Goal: Task Accomplishment & Management: Use online tool/utility

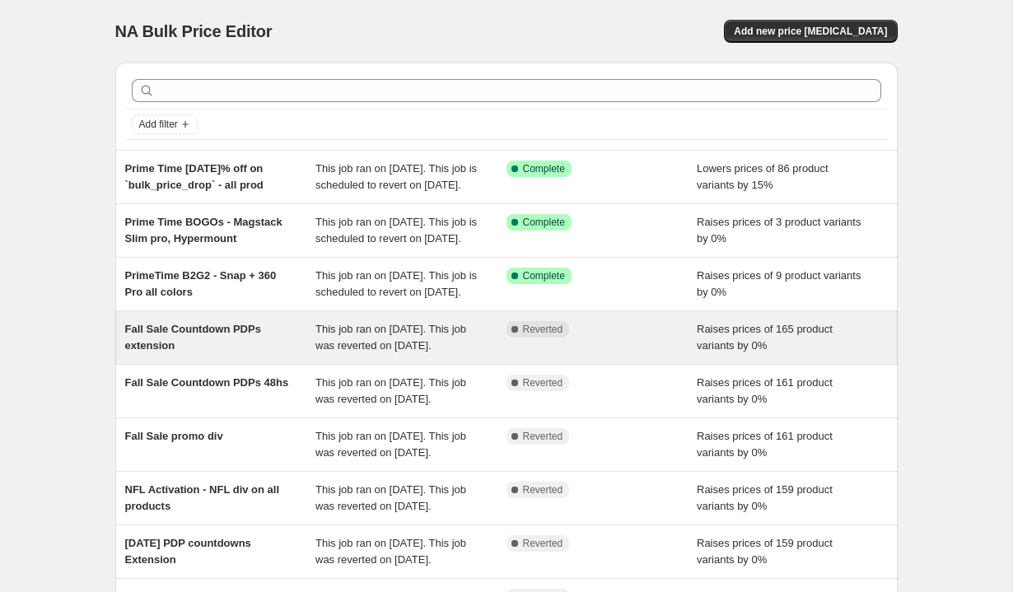
click at [413, 354] on div "This job ran on [DATE]. This job was reverted on [DATE]." at bounding box center [410, 337] width 191 height 33
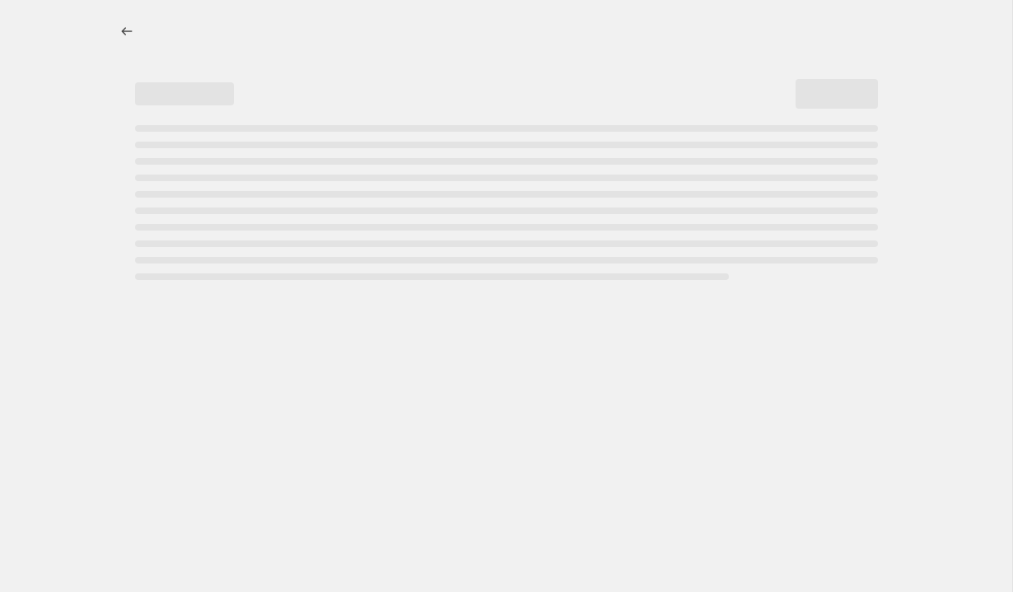
select select "percentage"
select select "no_change"
select select "tag"
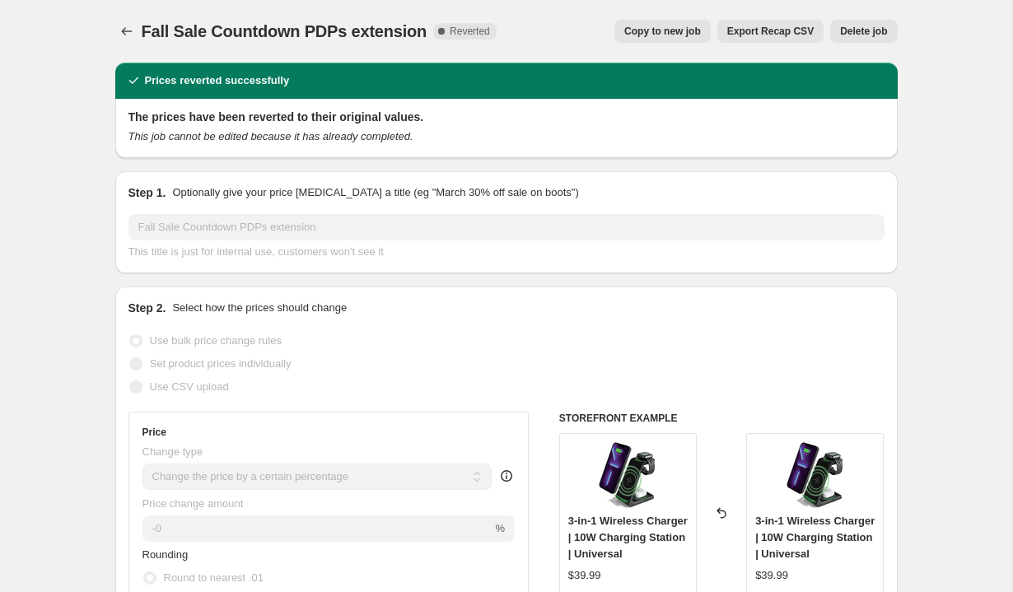
click at [668, 33] on span "Copy to new job" at bounding box center [662, 31] width 77 height 13
select select "percentage"
select select "no_change"
select select "tag"
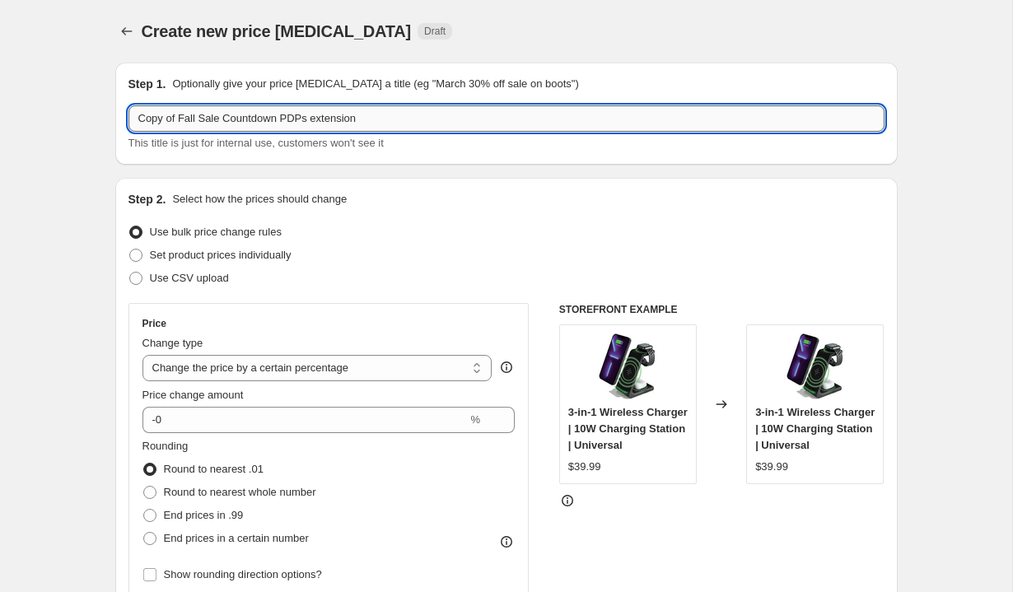
click at [223, 119] on input "Copy of Fall Sale Countdown PDPs extension" at bounding box center [506, 118] width 756 height 26
type input "Prime Time Countdown PDPs - 48hs"
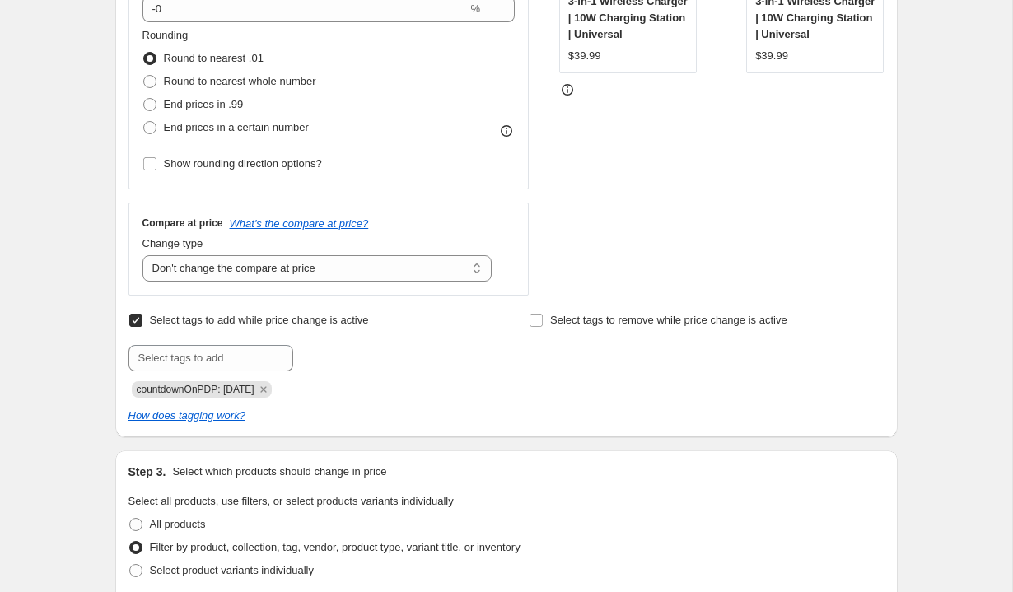
scroll to position [412, 0]
click at [254, 393] on span "countdownOnPDP: 09-25-2025" at bounding box center [196, 389] width 118 height 12
copy span "countdownOnPDP: 09-25-2025"
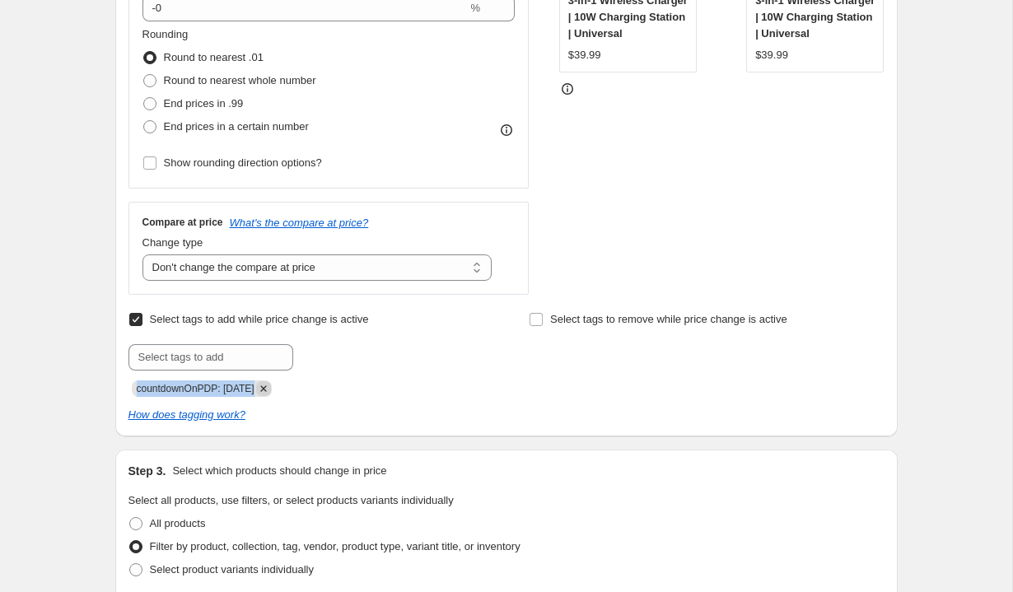
click at [271, 392] on icon "Remove countdownOnPDP: 09-25-2025" at bounding box center [263, 388] width 15 height 15
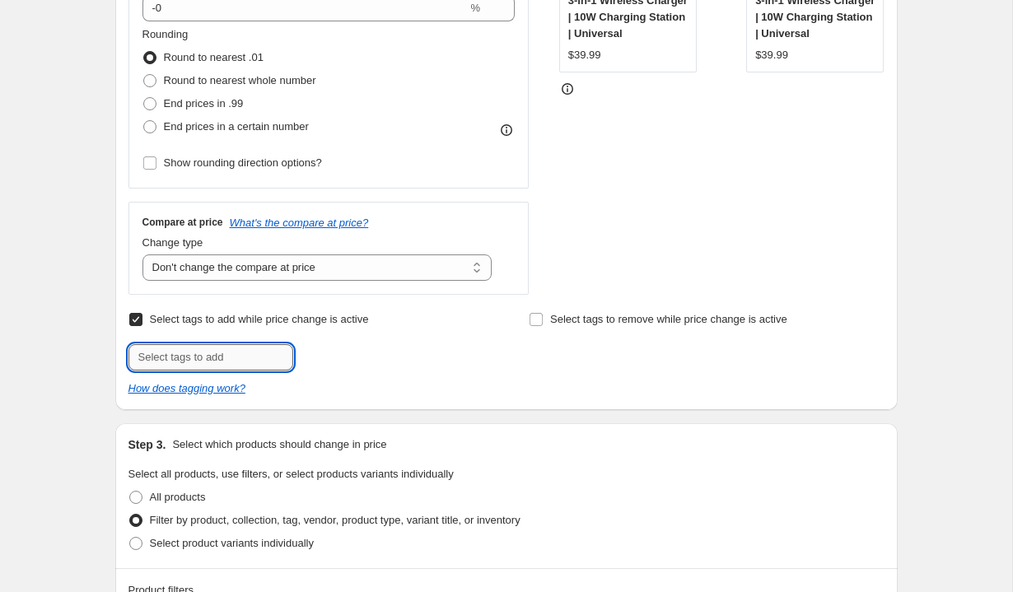
click at [233, 352] on input "text" at bounding box center [210, 357] width 165 height 26
paste input "countdownOnPDP: 09-25-2025"
click at [234, 356] on input "countdownOnPDP: 09-25-2025" at bounding box center [210, 357] width 165 height 26
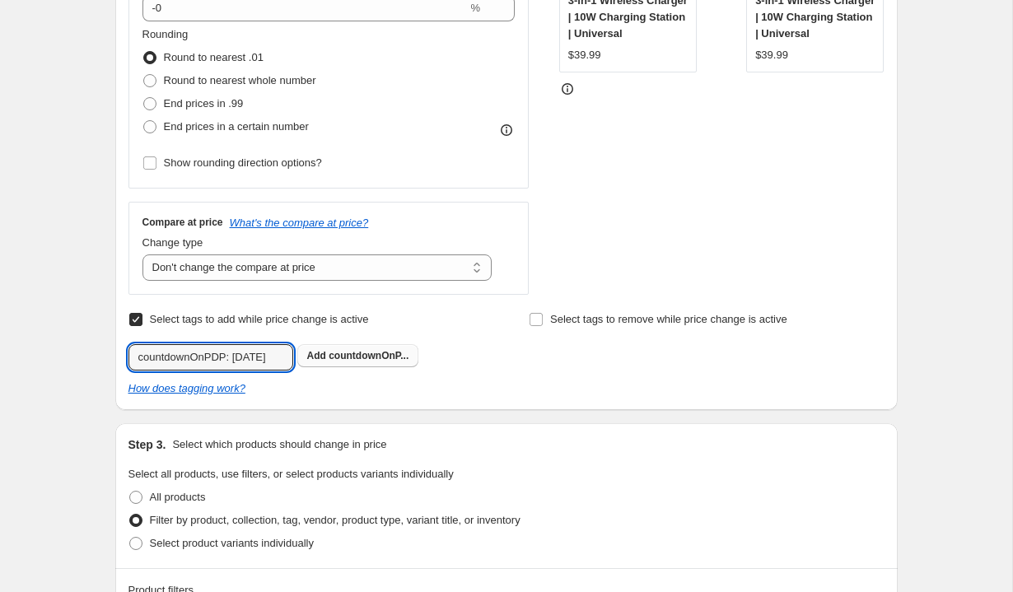
type input "countdownOnPDP: 10-12-2025"
click at [338, 356] on span "countdownOnP..." at bounding box center [369, 356] width 80 height 12
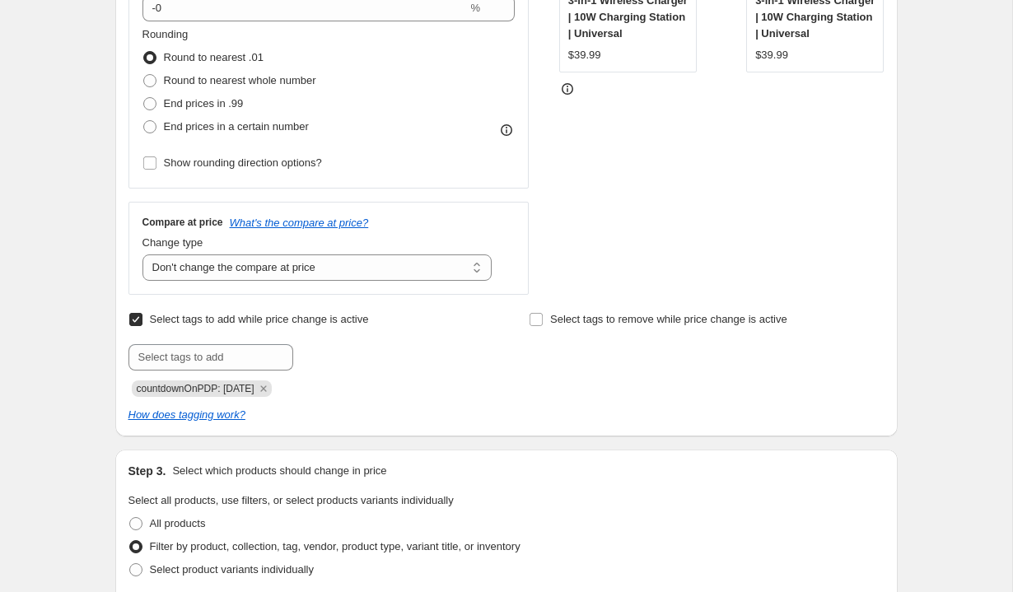
click at [399, 377] on div "countdownOnPDP: 10-12-2025" at bounding box center [305, 387] width 355 height 20
click at [384, 413] on div "How does tagging work?" at bounding box center [506, 415] width 756 height 16
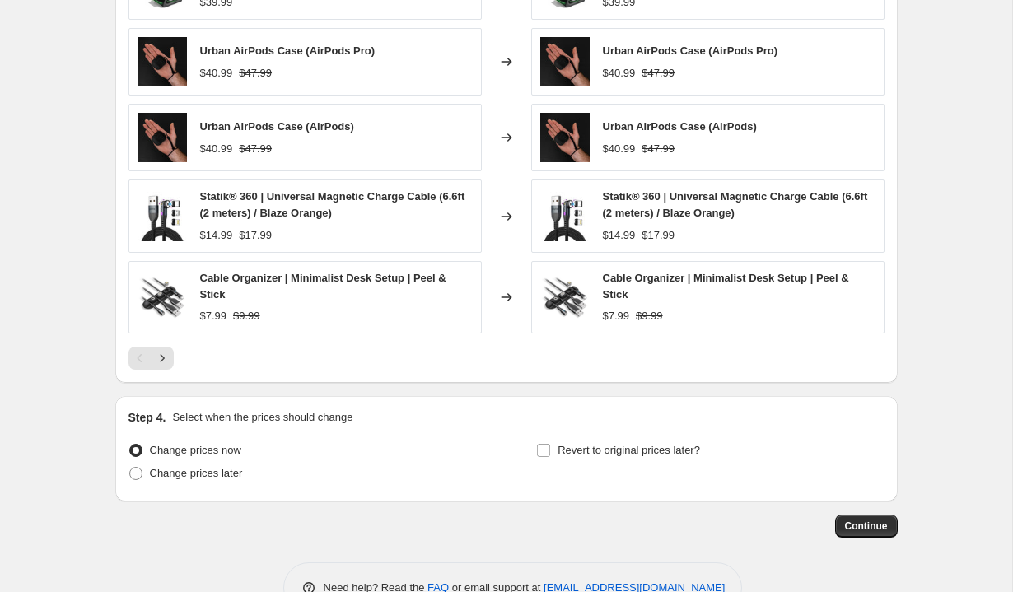
scroll to position [1307, 0]
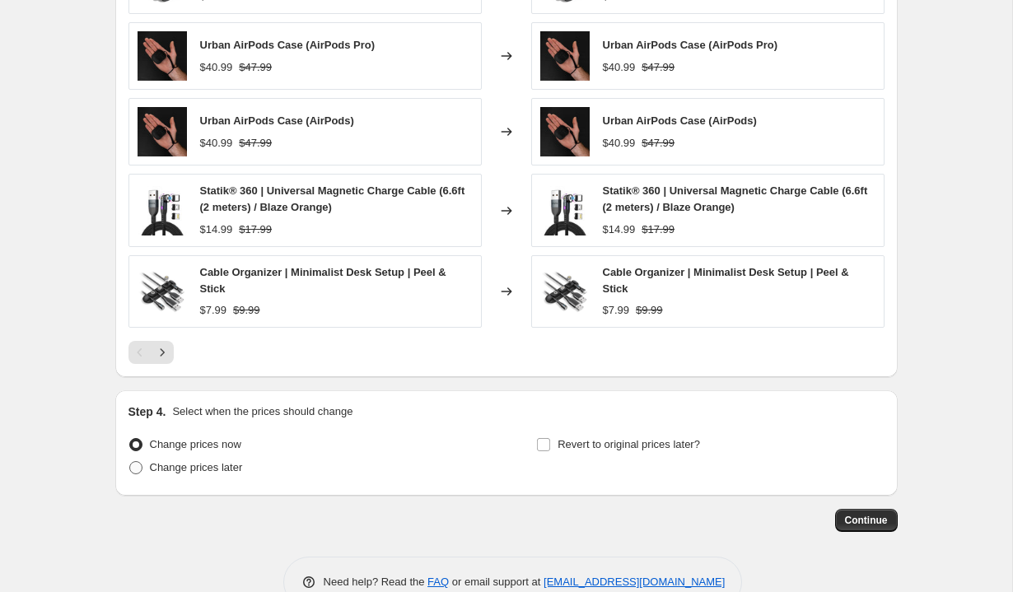
click at [218, 473] on span "Change prices later" at bounding box center [196, 467] width 93 height 12
click at [130, 462] on input "Change prices later" at bounding box center [129, 461] width 1 height 1
radio input "true"
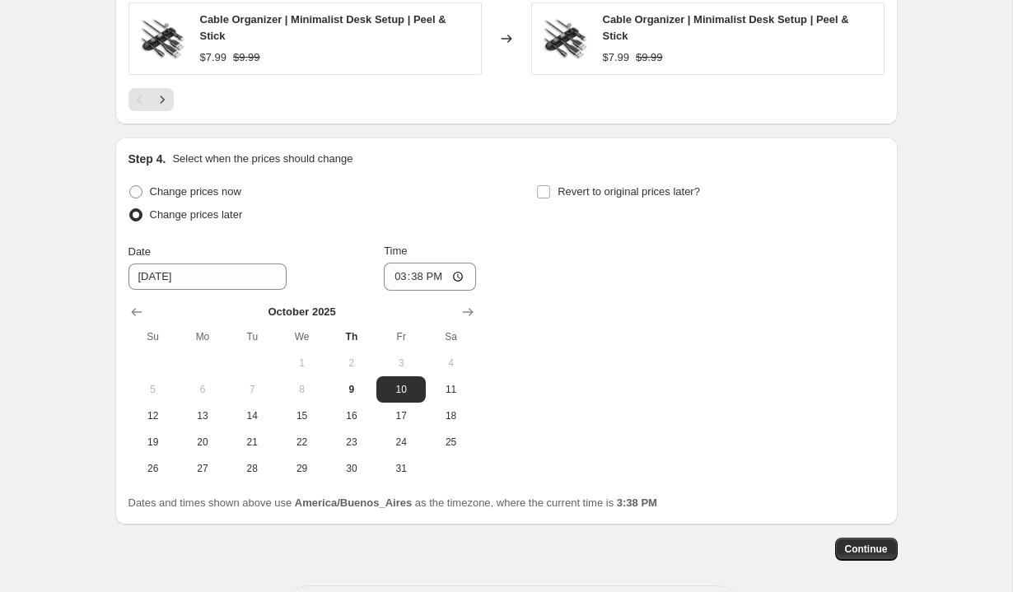
scroll to position [1560, 0]
click at [399, 386] on span "10" at bounding box center [401, 388] width 36 height 13
click at [397, 277] on input "15:38" at bounding box center [430, 276] width 92 height 28
click at [415, 277] on input "13:38" at bounding box center [430, 276] width 92 height 28
type input "01:00"
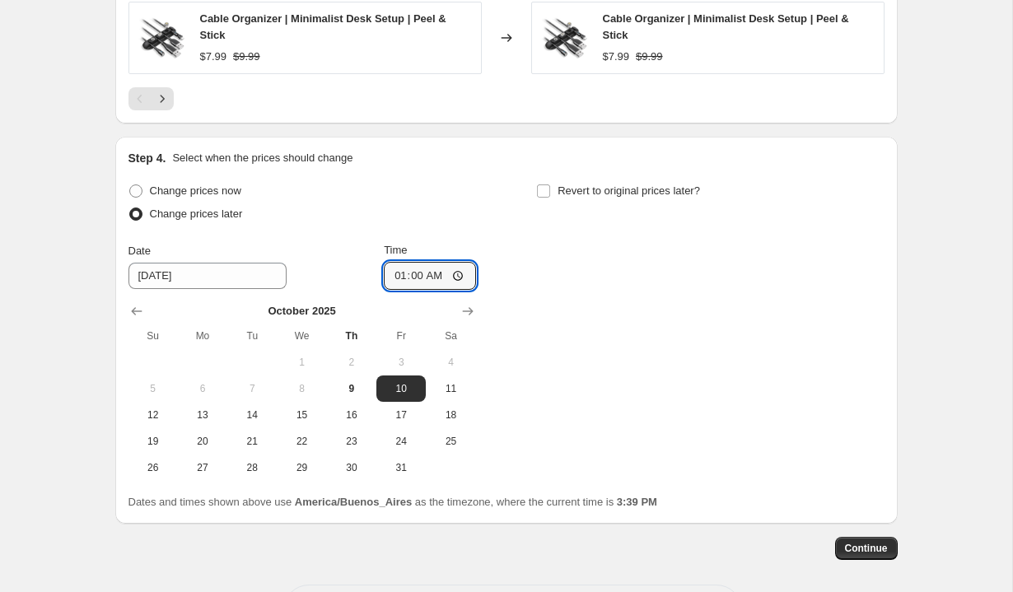
click at [453, 246] on div "Time" at bounding box center [430, 250] width 92 height 16
click at [567, 191] on span "Revert to original prices later?" at bounding box center [628, 190] width 142 height 12
click at [550, 191] on input "Revert to original prices later?" at bounding box center [543, 190] width 13 height 13
checkbox input "true"
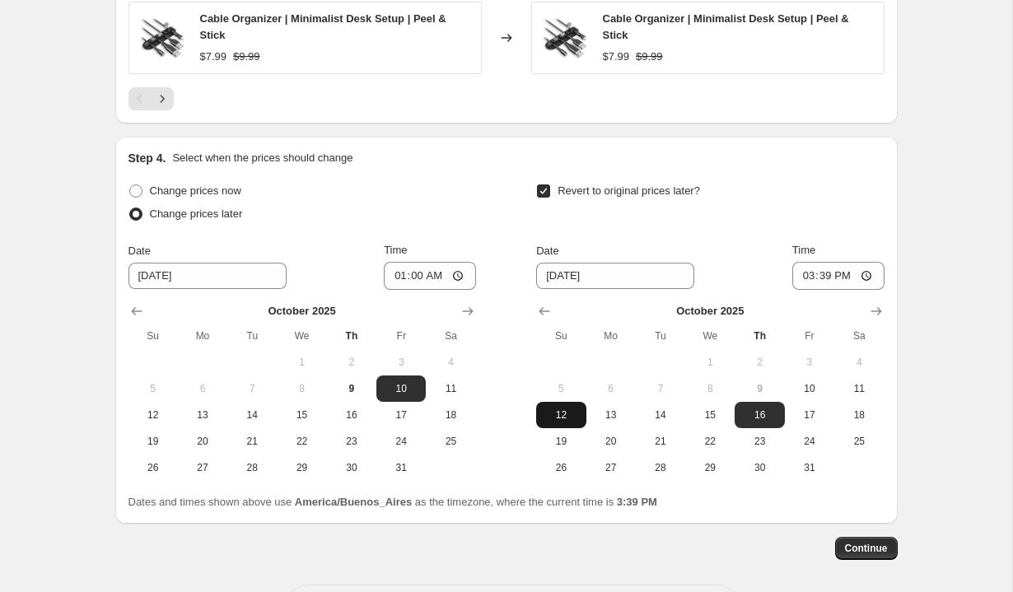
click at [571, 418] on span "12" at bounding box center [561, 414] width 36 height 13
type input "10/12/2025"
click at [802, 272] on input "15:39" at bounding box center [838, 276] width 92 height 28
type input "00:45"
click at [856, 242] on div "Time" at bounding box center [838, 250] width 92 height 16
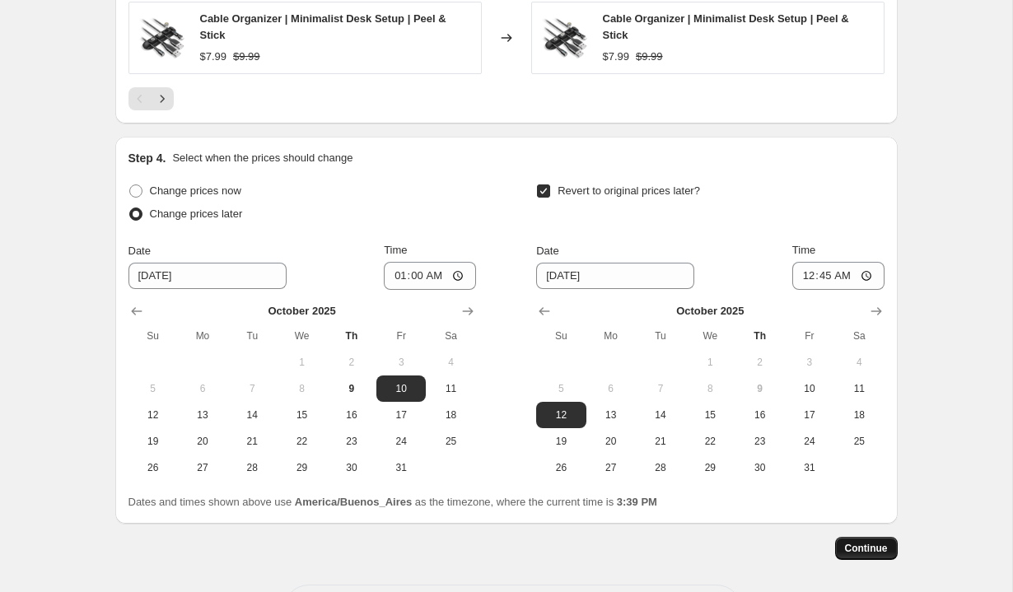
click at [859, 543] on span "Continue" at bounding box center [866, 548] width 43 height 13
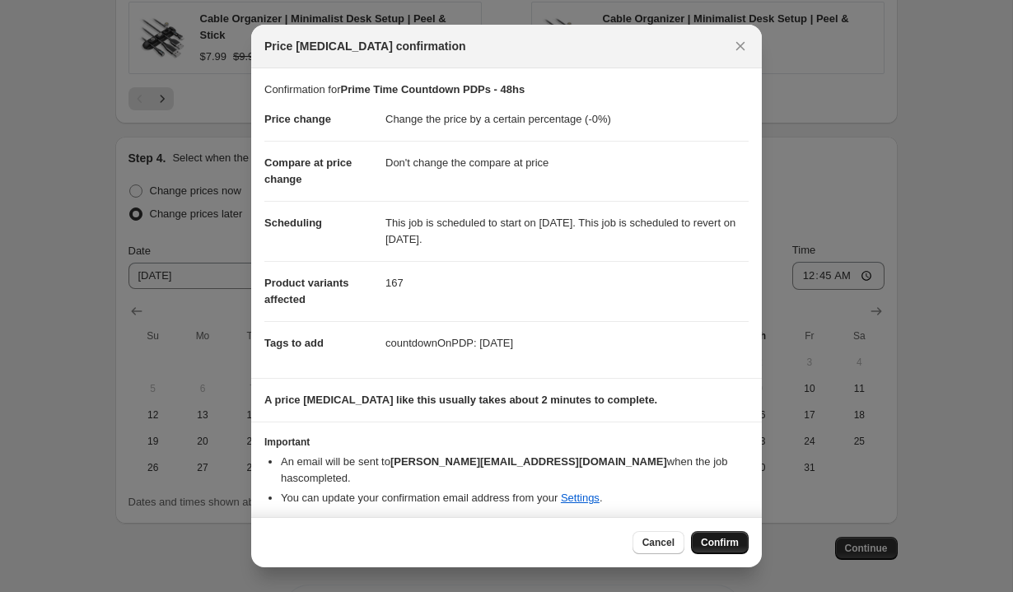
click at [716, 536] on span "Confirm" at bounding box center [720, 542] width 38 height 13
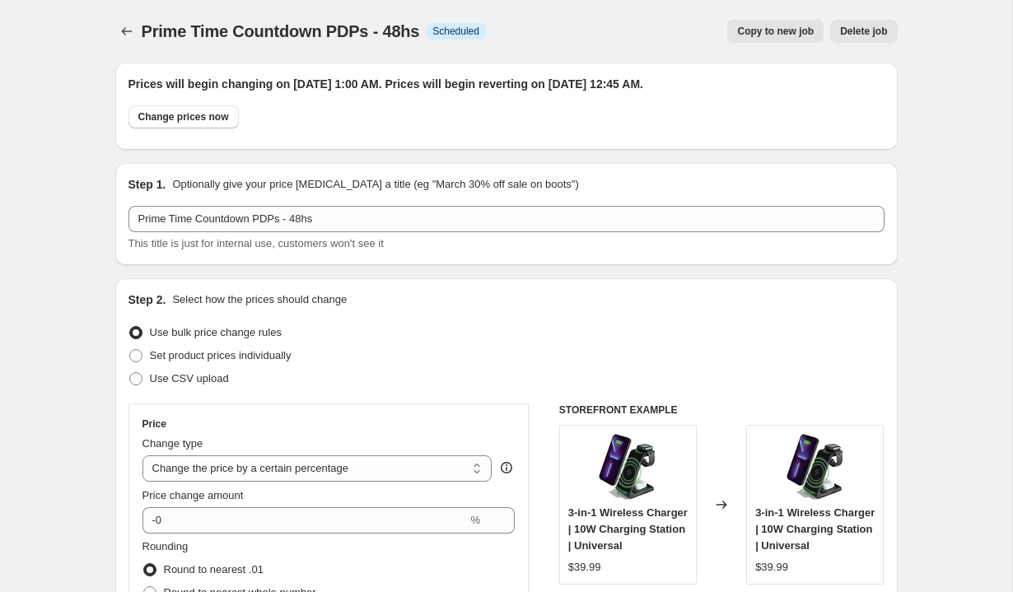
click at [756, 34] on span "Copy to new job" at bounding box center [775, 31] width 77 height 13
select select "percentage"
select select "no_change"
select select "tag"
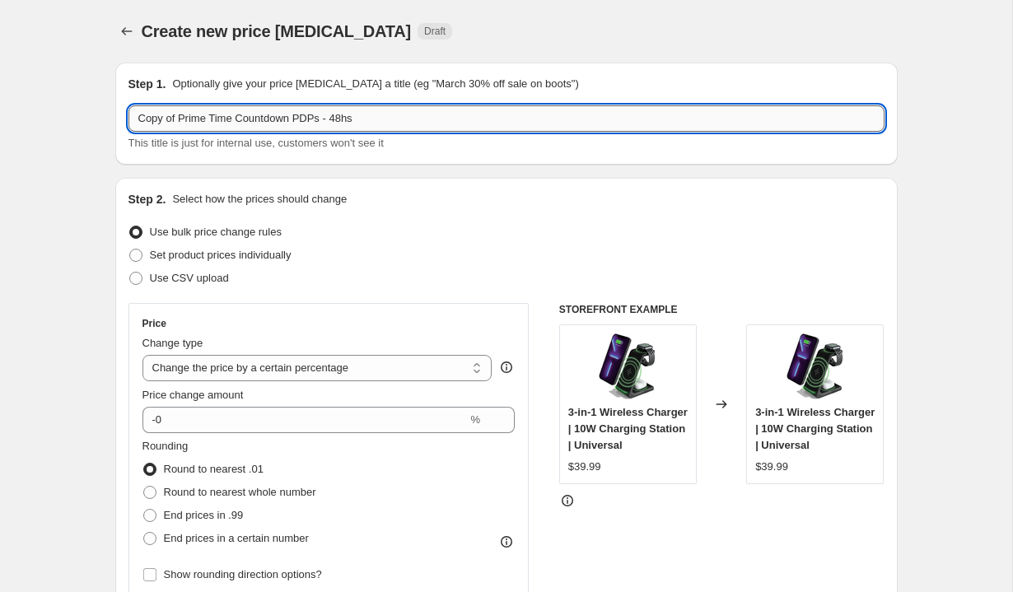
click at [179, 120] on input "Copy of Prime Time Countdown PDPs - 48hs" at bounding box center [506, 118] width 756 height 26
type input "Prime Time Countdown PDPs - Extension"
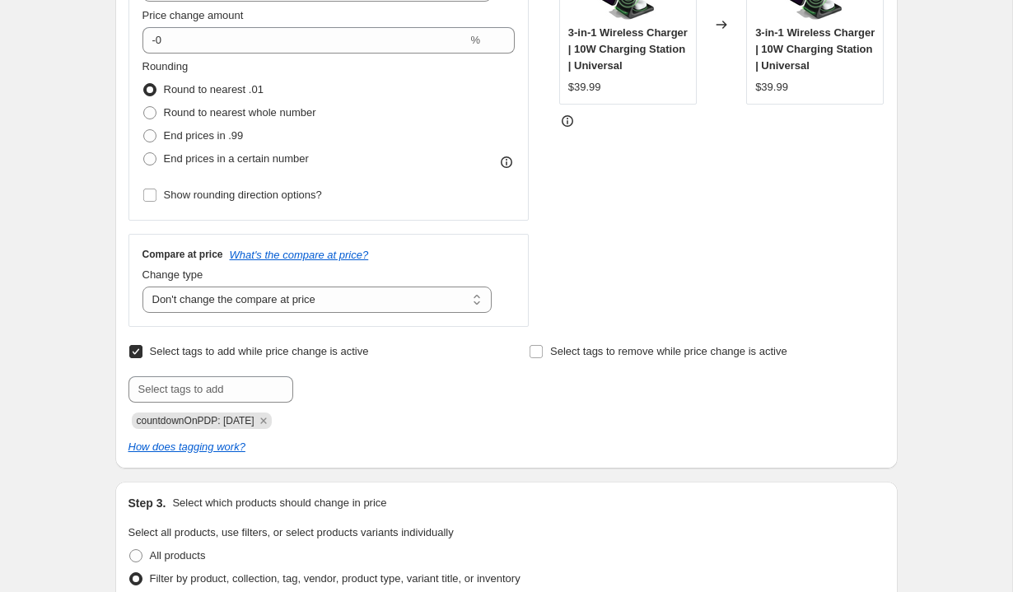
scroll to position [539, 0]
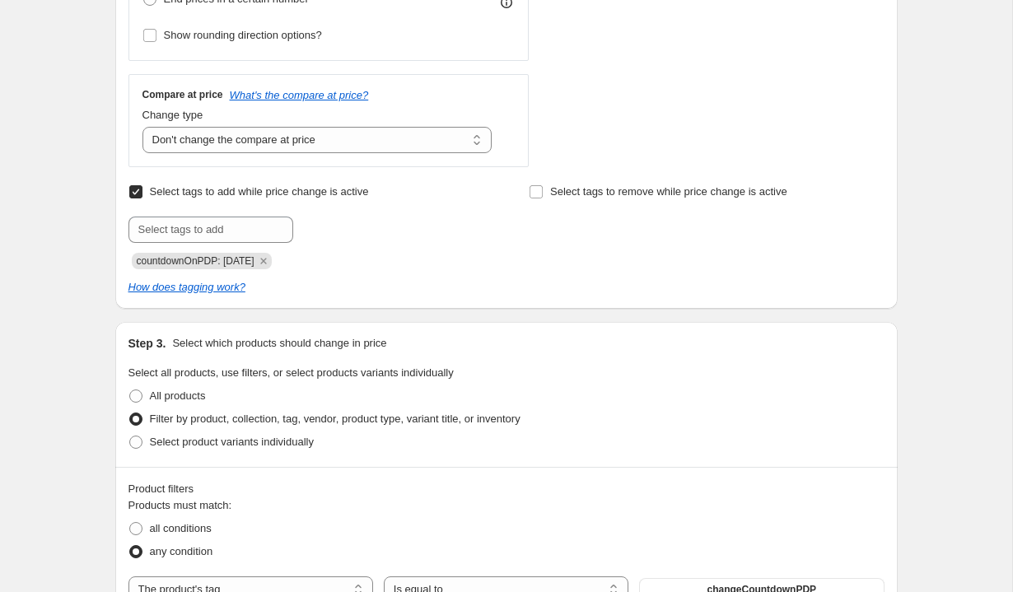
click at [219, 259] on span "countdownOnPDP: 10-12-2025" at bounding box center [196, 261] width 118 height 12
copy span "countdownOnPDP: 10-12-2025"
click at [203, 226] on input "text" at bounding box center [210, 230] width 165 height 26
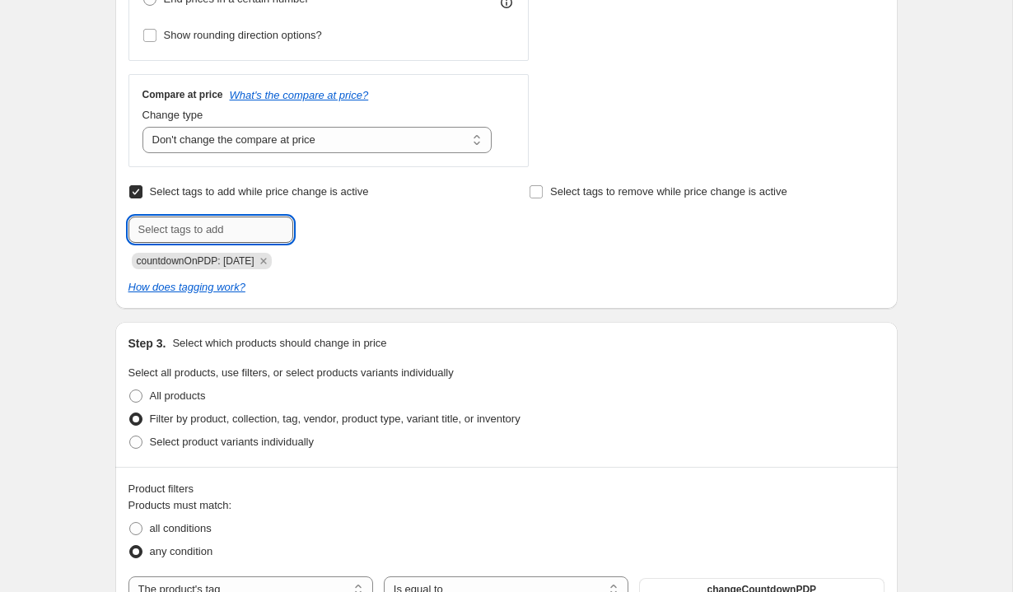
paste input "countdownOnPDP: 10-12-2025"
click at [263, 230] on input "countdownOnPDP: 10-12-2025" at bounding box center [210, 230] width 165 height 26
type input "countdownOnPDP: 10-13-2025"
click at [266, 262] on icon "Remove countdownOnPDP: 10-12-2025" at bounding box center [263, 261] width 6 height 6
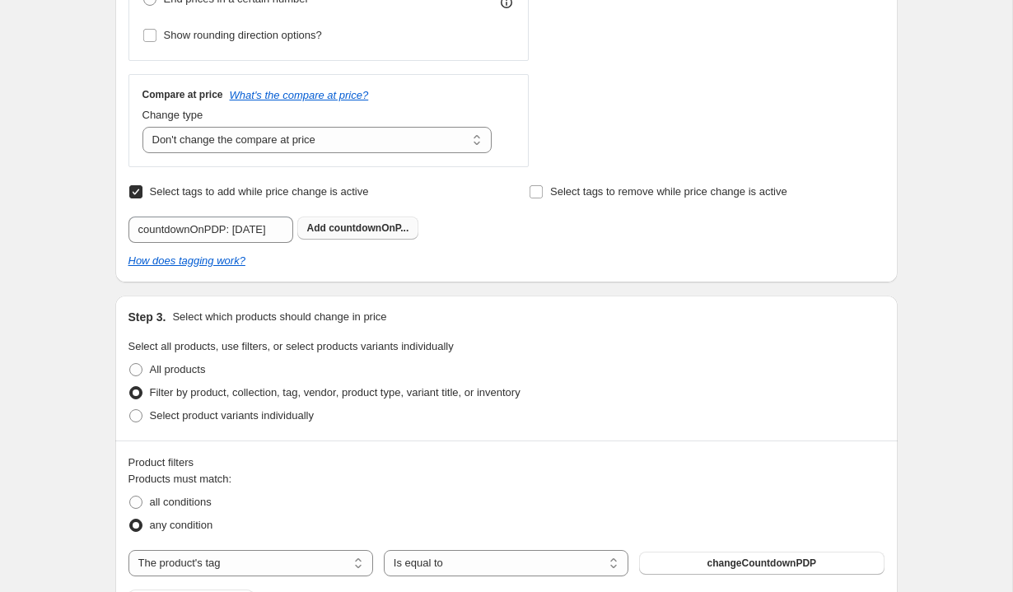
click at [354, 231] on span "countdownOnP..." at bounding box center [369, 228] width 80 height 12
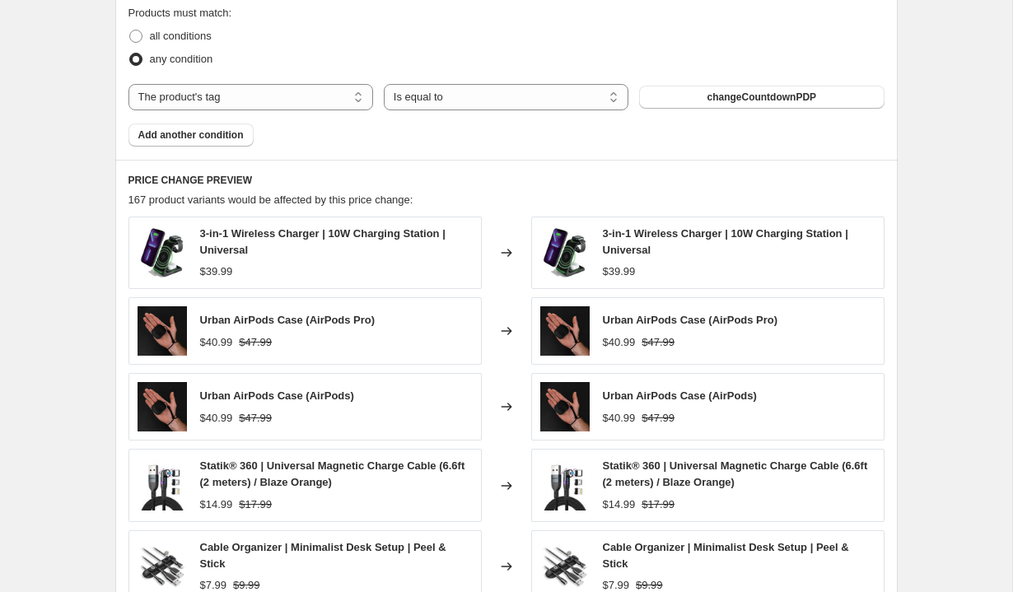
scroll to position [1347, 0]
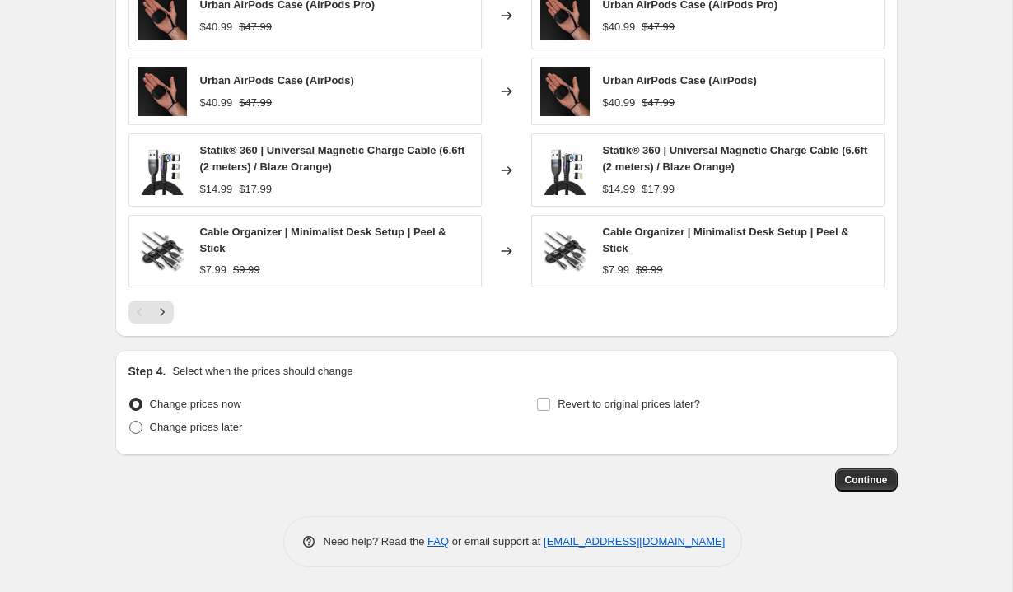
click at [206, 429] on span "Change prices later" at bounding box center [196, 427] width 93 height 12
click at [130, 422] on input "Change prices later" at bounding box center [129, 421] width 1 height 1
radio input "true"
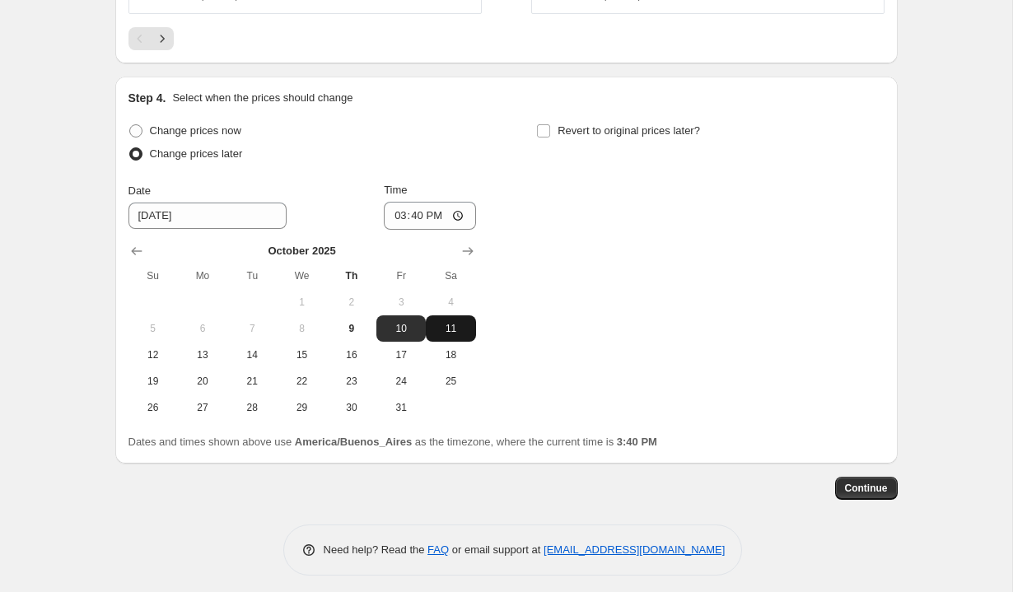
scroll to position [1622, 0]
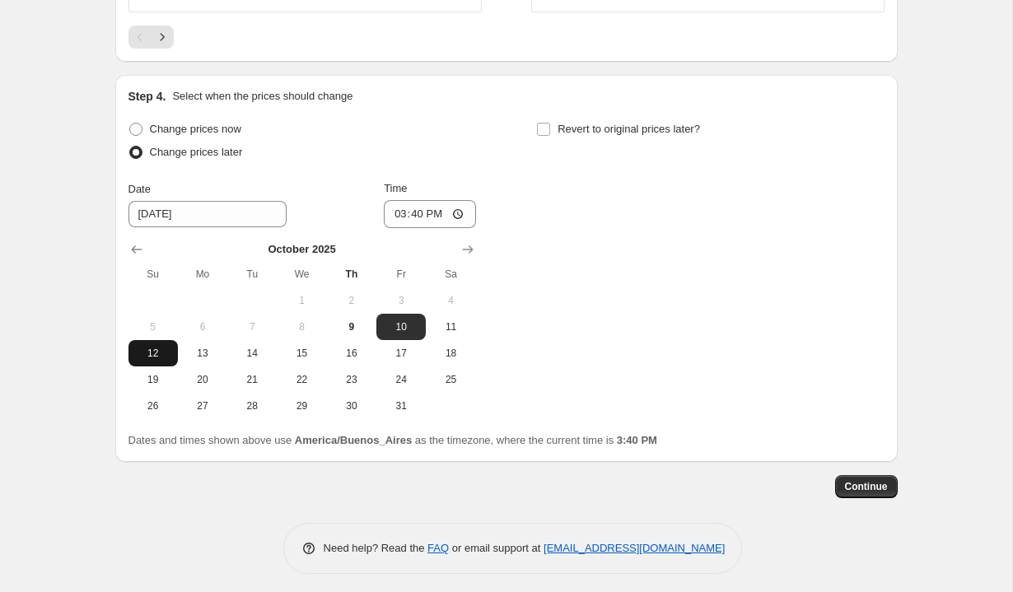
click at [158, 356] on span "12" at bounding box center [153, 353] width 36 height 13
type input "10/12/2025"
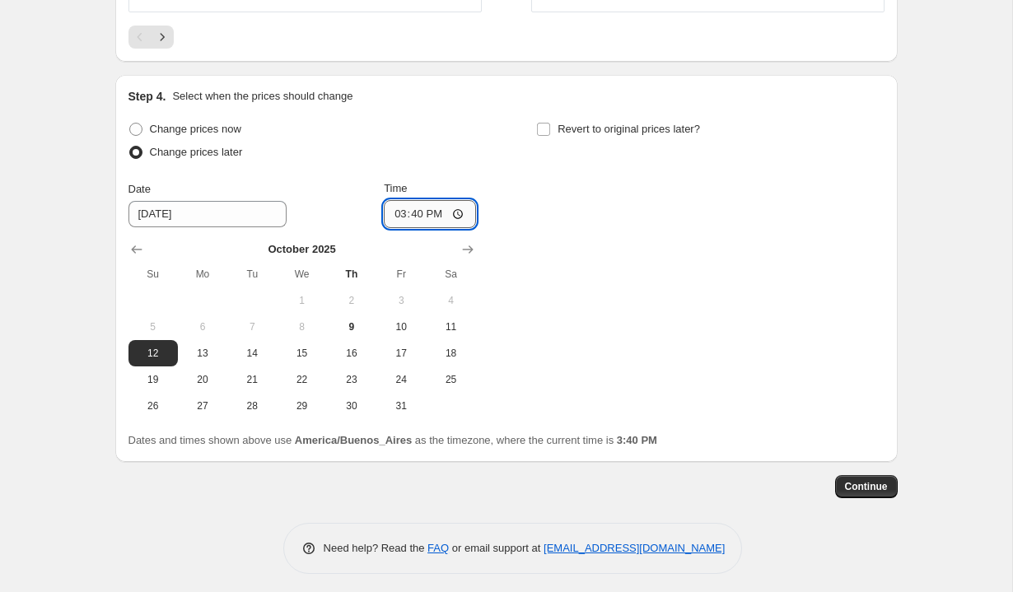
click at [395, 211] on input "15:40" at bounding box center [430, 214] width 92 height 28
click at [417, 215] on input "13:40" at bounding box center [430, 214] width 92 height 28
click at [434, 212] on input "13:00" at bounding box center [430, 214] width 92 height 28
type input "01:00"
click at [488, 194] on div "Change prices now Change prices later Date 10/12/2025 Time 01:00 October 2025 S…" at bounding box center [506, 268] width 756 height 301
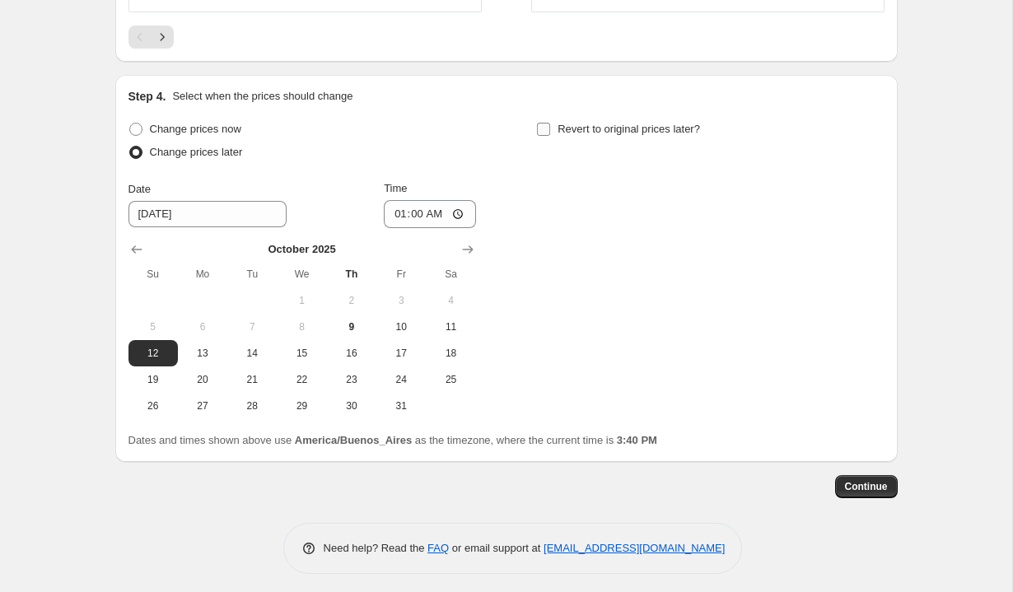
click at [565, 133] on span "Revert to original prices later?" at bounding box center [628, 129] width 142 height 12
click at [550, 133] on input "Revert to original prices later?" at bounding box center [543, 129] width 13 height 13
checkbox input "true"
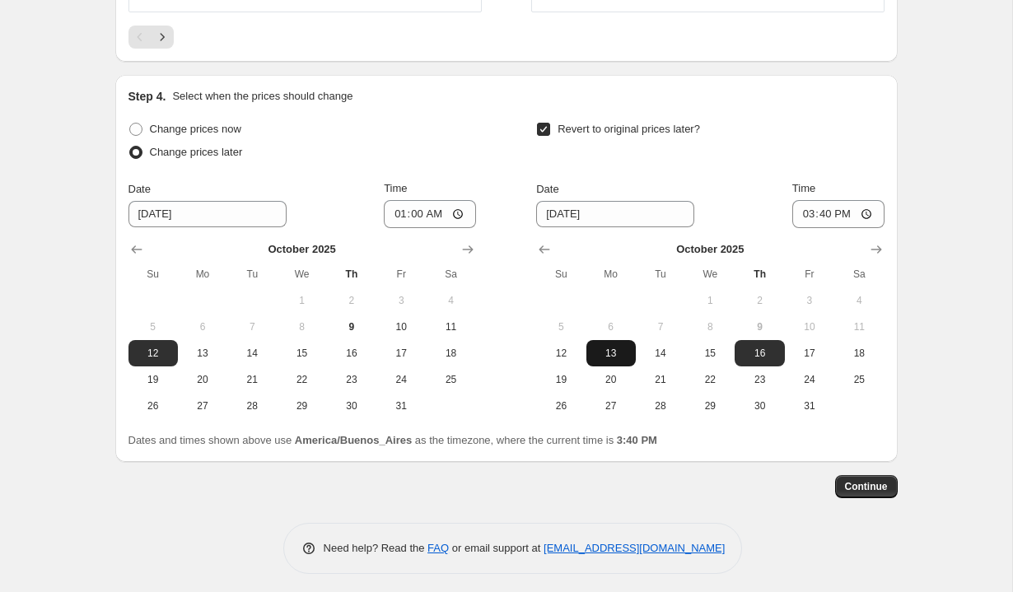
click at [603, 356] on span "13" at bounding box center [611, 353] width 36 height 13
type input "10/13/2025"
click at [803, 208] on input "15:40" at bounding box center [838, 214] width 92 height 28
type input "00:30"
click at [894, 174] on div "Step 4. Select when the prices should change Change prices now Change prices la…" at bounding box center [506, 268] width 782 height 387
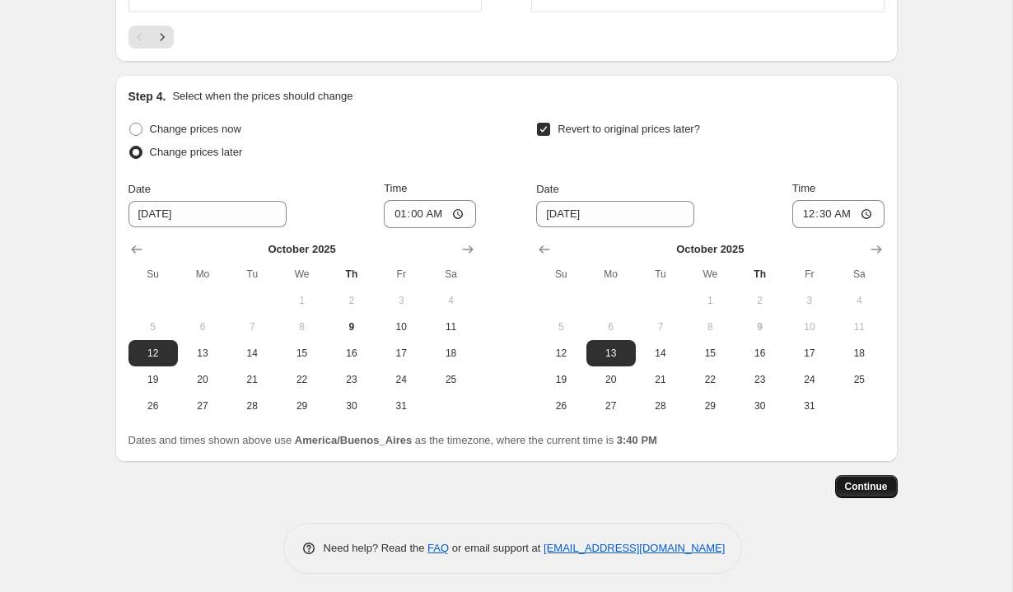
click at [860, 486] on span "Continue" at bounding box center [866, 486] width 43 height 13
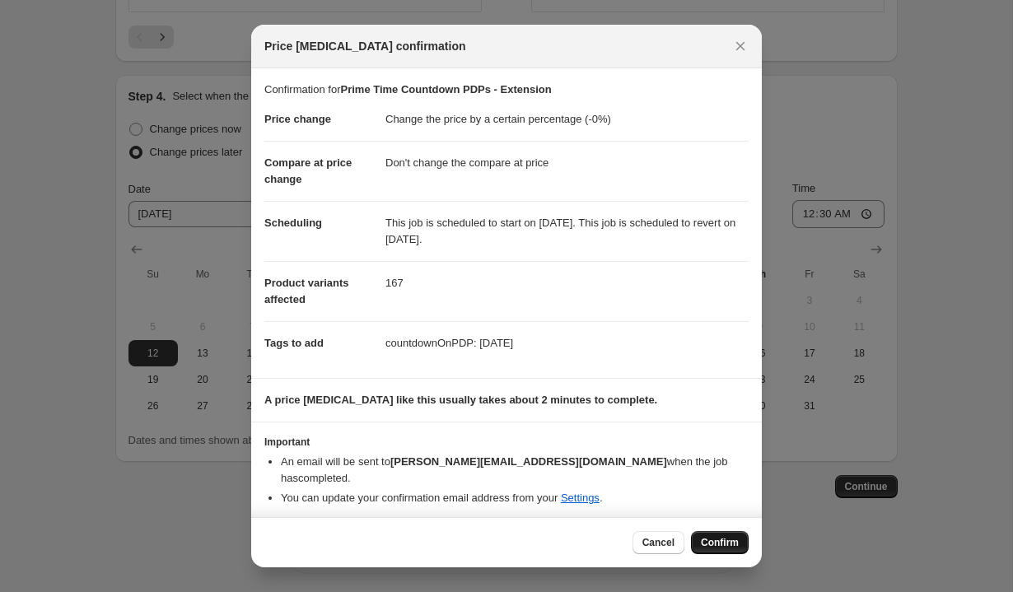
click at [718, 537] on span "Confirm" at bounding box center [720, 542] width 38 height 13
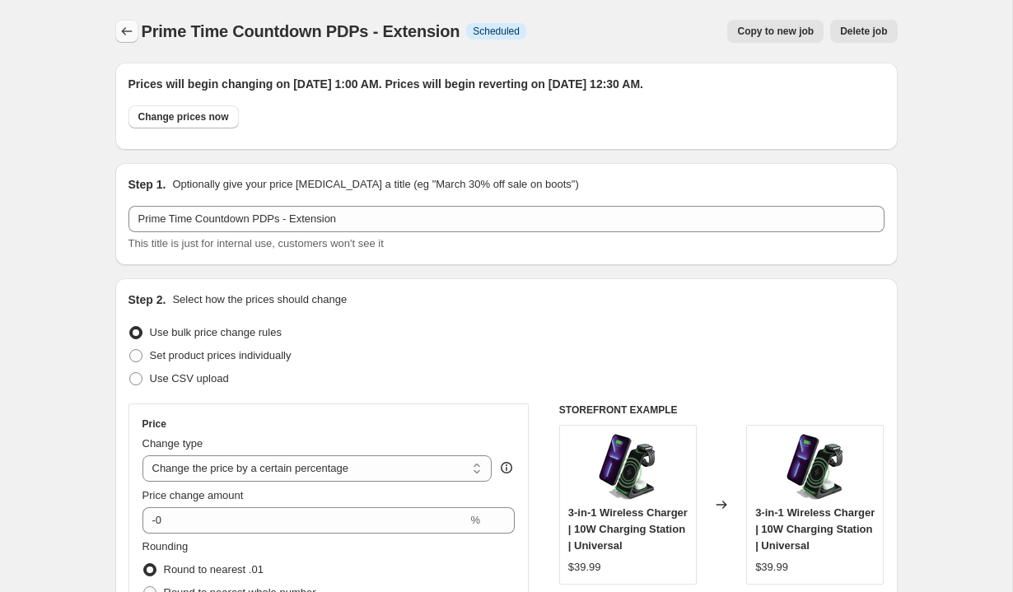
click at [115, 27] on button "Price change jobs" at bounding box center [126, 31] width 23 height 23
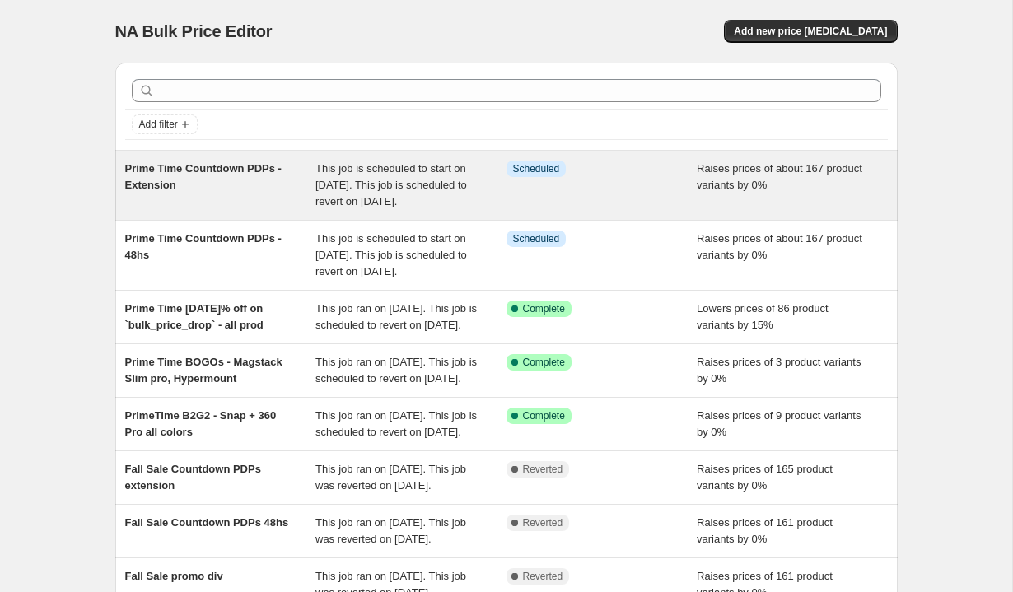
click at [366, 180] on span "This job is scheduled to start on October 12, 2025. This job is scheduled to re…" at bounding box center [391, 184] width 152 height 45
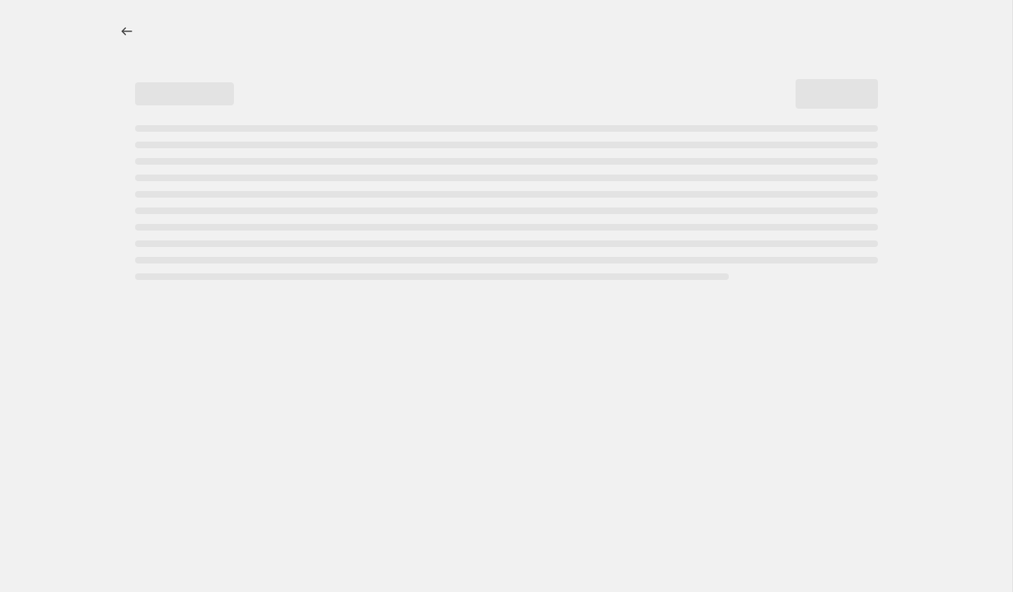
select select "percentage"
select select "no_change"
select select "tag"
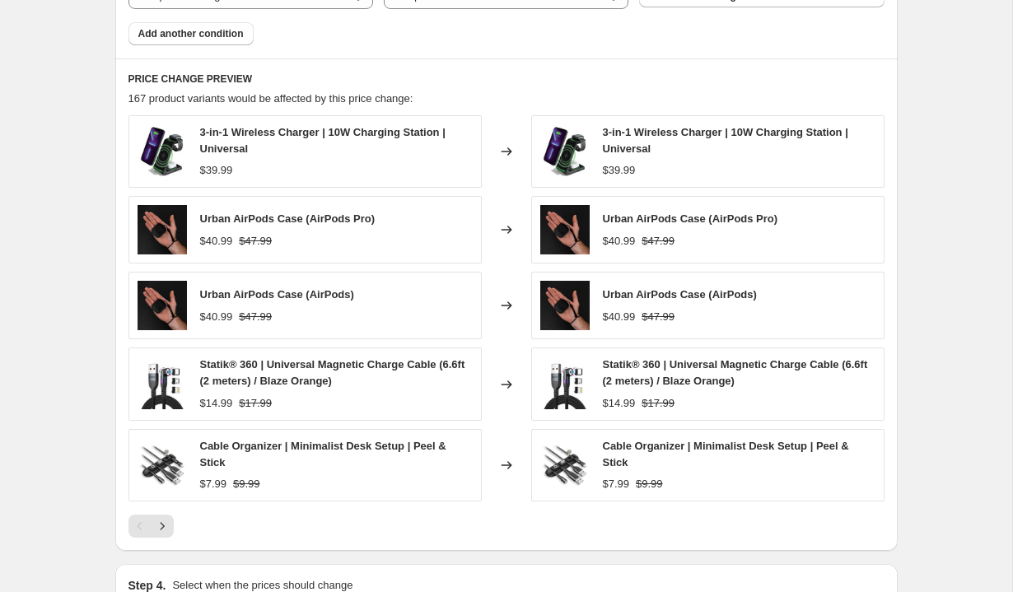
scroll to position [1235, 0]
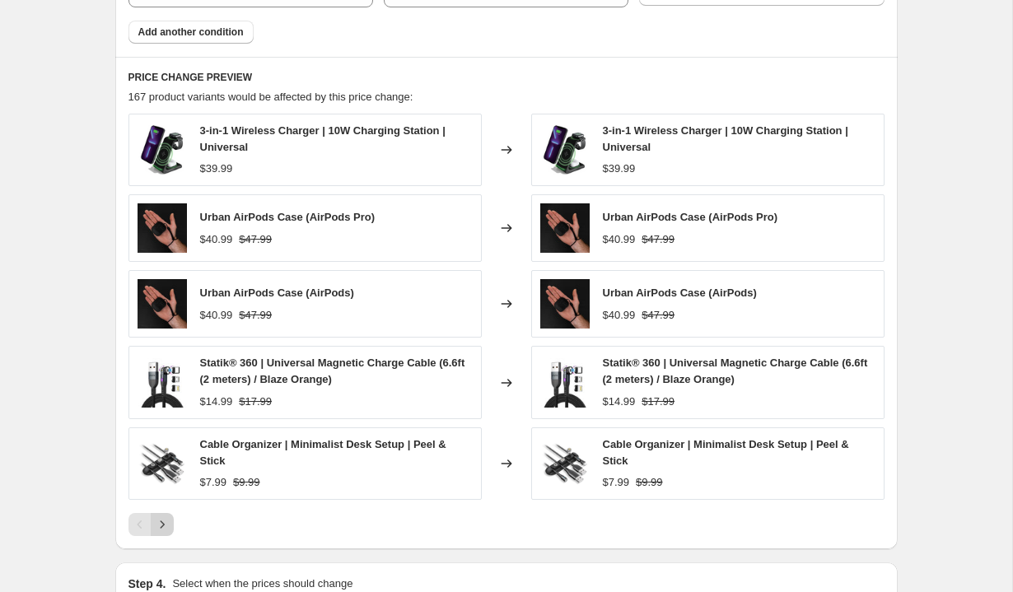
click at [155, 533] on button "Next" at bounding box center [162, 524] width 23 height 23
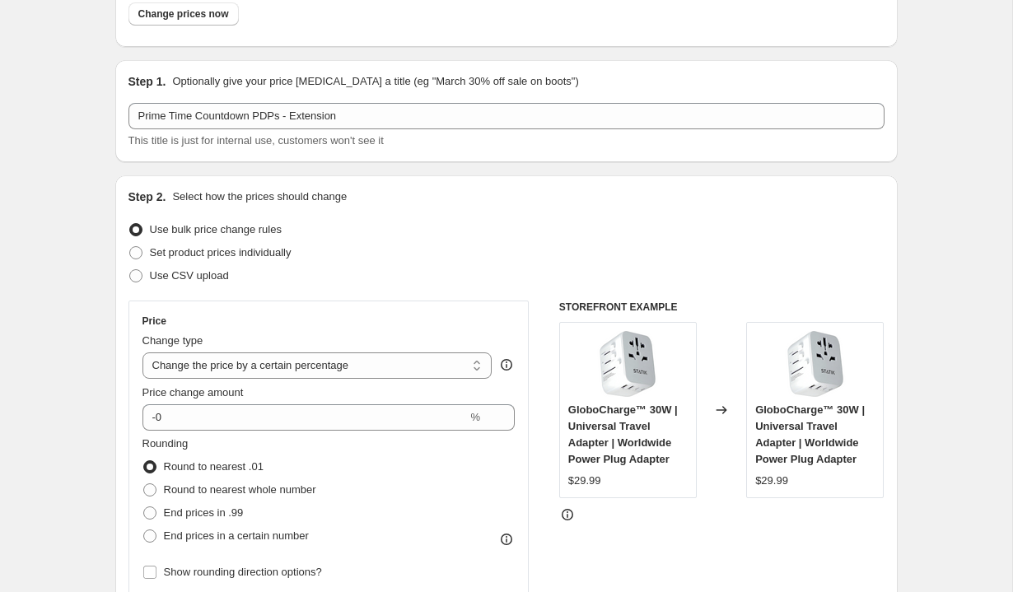
scroll to position [0, 0]
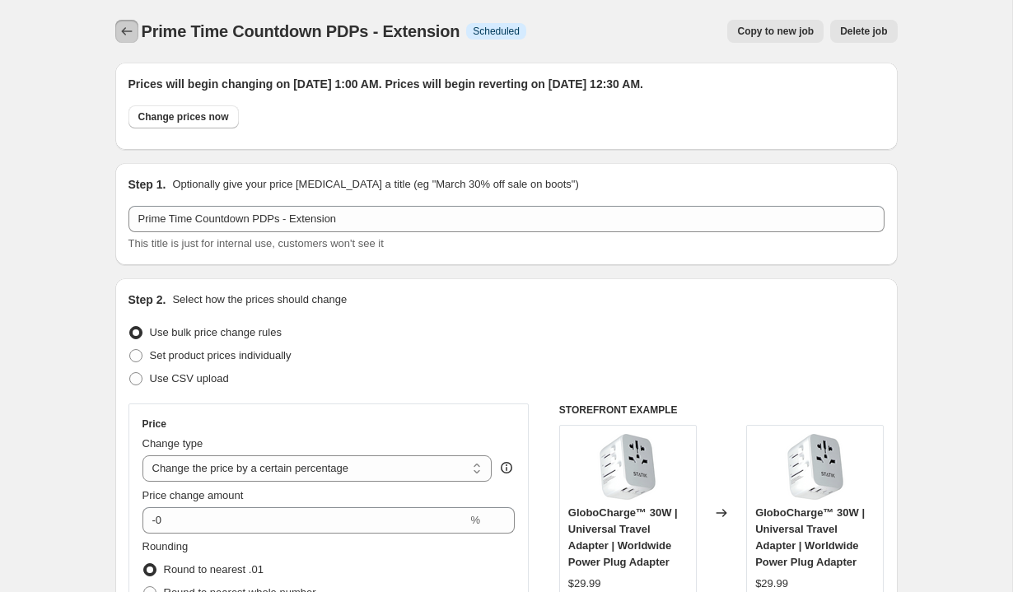
click at [115, 28] on button "Price change jobs" at bounding box center [126, 31] width 23 height 23
